Goal: Check status: Check status

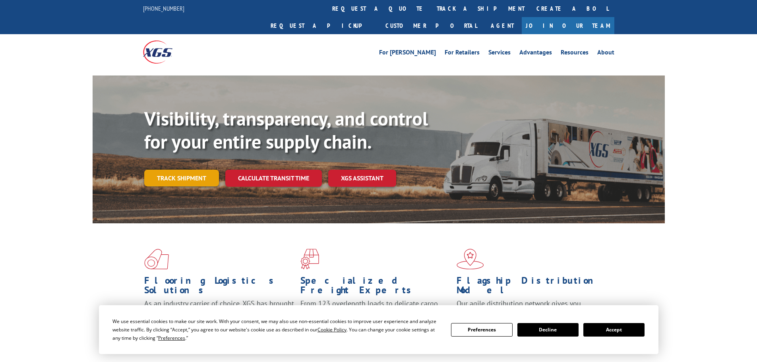
click at [188, 170] on link "Track shipment" at bounding box center [181, 178] width 75 height 17
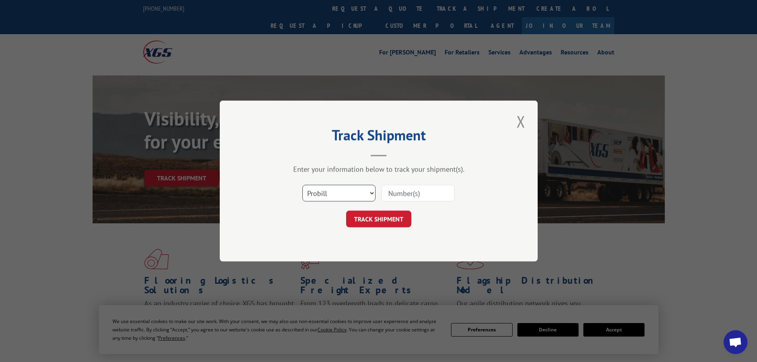
click at [321, 199] on select "Select category... Probill BOL PO" at bounding box center [339, 193] width 73 height 17
select select "po"
click at [303, 185] on select "Select category... Probill BOL PO" at bounding box center [339, 193] width 73 height 17
click at [423, 194] on input at bounding box center [418, 193] width 73 height 17
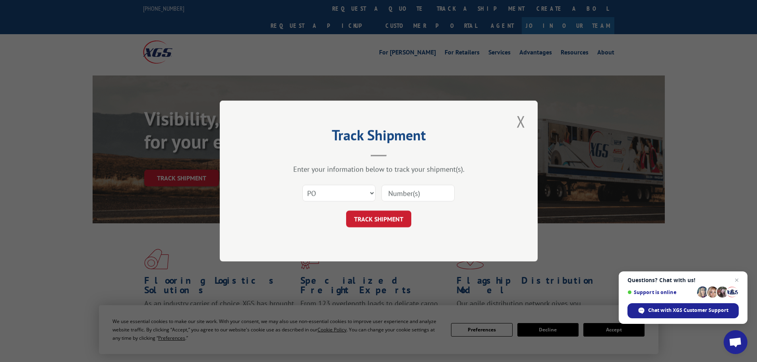
paste input "10543342"
type input "10543342"
click at [379, 219] on button "TRACK SHIPMENT" at bounding box center [378, 219] width 65 height 17
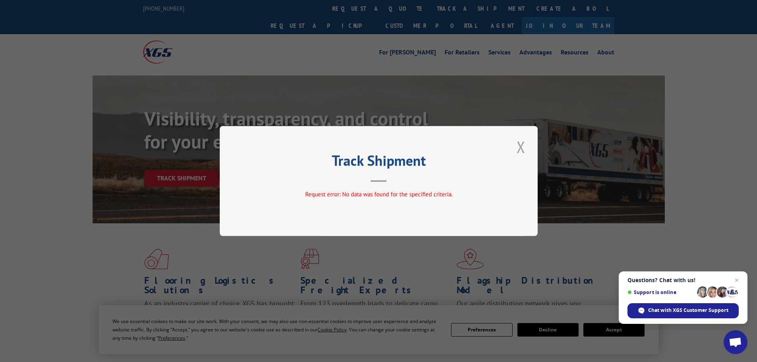
click at [521, 144] on button "Close modal" at bounding box center [521, 147] width 14 height 22
